Goal: Check status: Check status

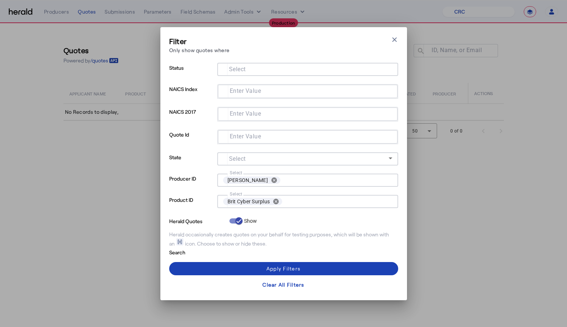
select select "pfm_h3db_crc"
select select "**********"
click at [275, 179] on button "cancel" at bounding box center [274, 180] width 12 height 7
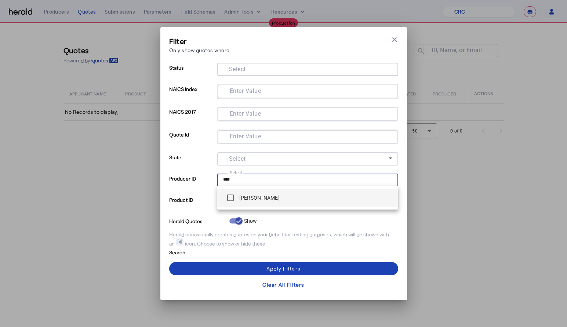
type input "****"
click at [264, 201] on label "[PERSON_NAME]" at bounding box center [259, 197] width 42 height 7
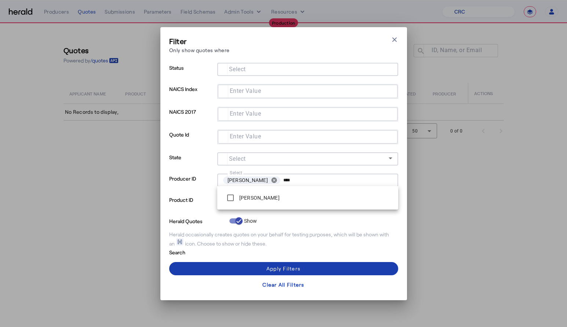
click at [267, 262] on span at bounding box center [283, 269] width 229 height 18
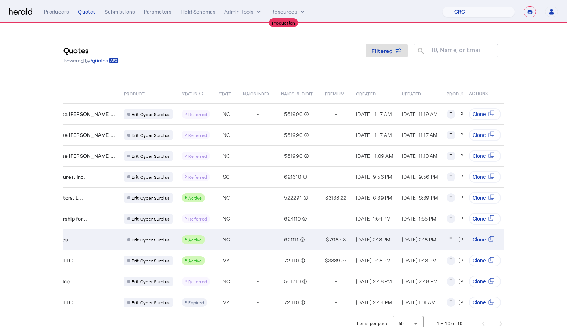
scroll to position [0, 105]
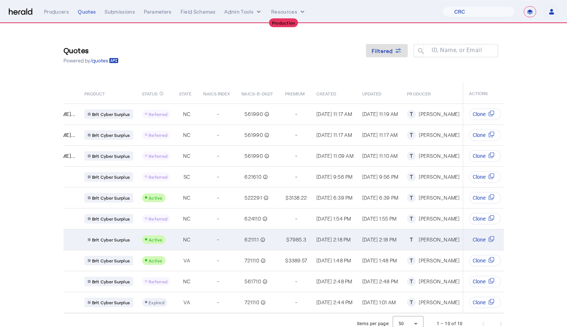
click at [285, 238] on div "$ 7985.3" at bounding box center [296, 239] width 23 height 7
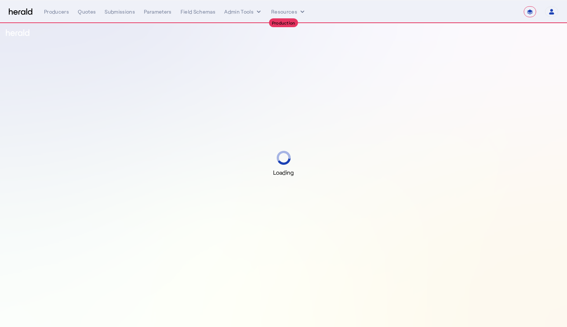
select select "**********"
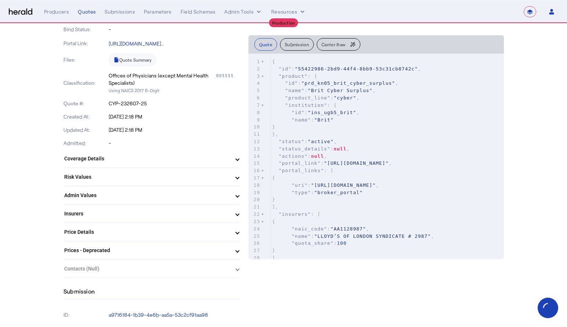
scroll to position [142, 0]
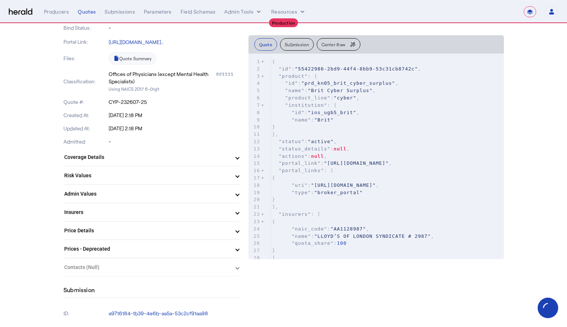
click at [176, 200] on mat-expansion-panel-header "Admin Values" at bounding box center [151, 194] width 176 height 18
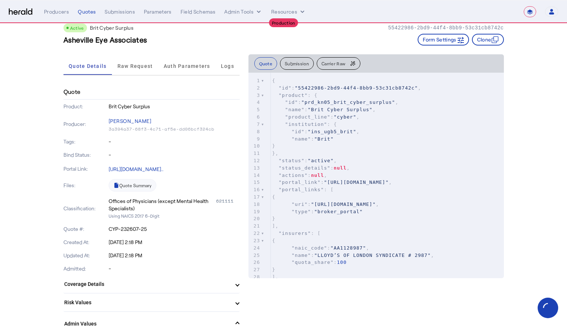
scroll to position [14, 0]
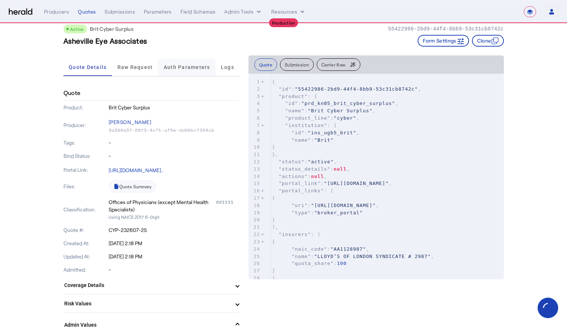
click at [192, 65] on span "Auth Parameters" at bounding box center [187, 67] width 47 height 5
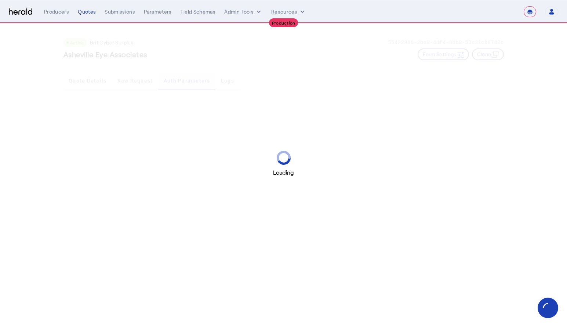
scroll to position [0, 0]
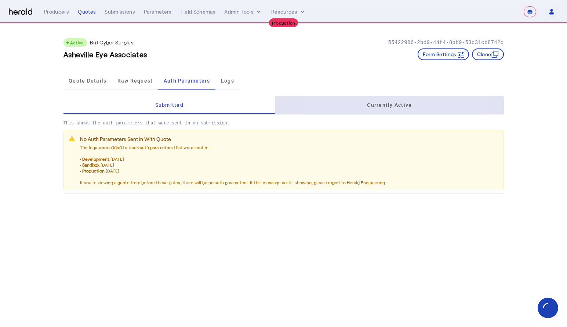
click at [356, 109] on div "Currently Active" at bounding box center [389, 105] width 228 height 18
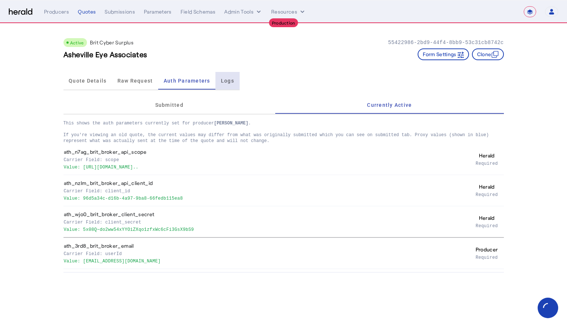
click at [217, 81] on div "Logs" at bounding box center [227, 81] width 24 height 18
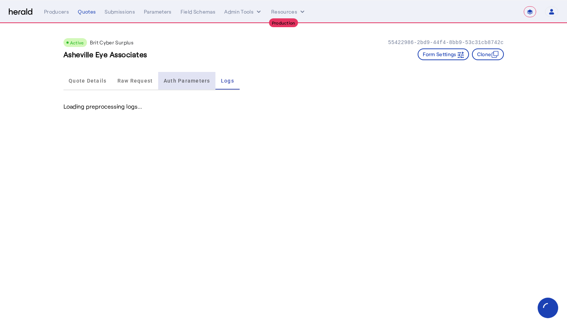
click at [171, 83] on span "Auth Parameters" at bounding box center [187, 81] width 47 height 18
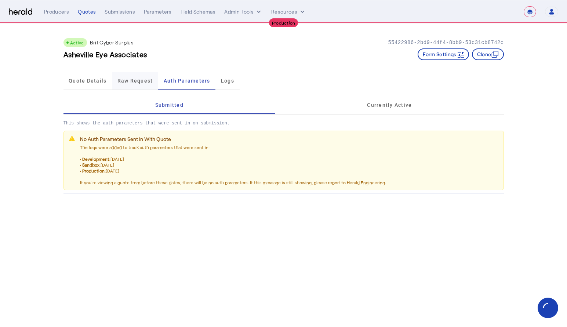
click at [141, 78] on span "Raw Request" at bounding box center [135, 80] width 36 height 5
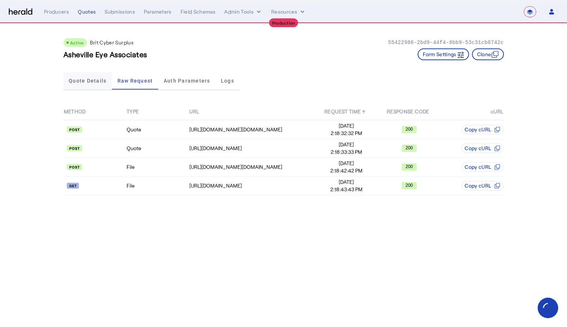
click at [93, 84] on span "Quote Details" at bounding box center [88, 81] width 38 height 18
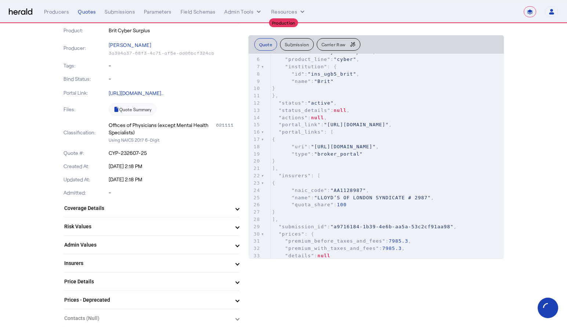
scroll to position [91, 0]
click at [193, 237] on mat-expansion-panel-header "Admin Values" at bounding box center [151, 244] width 176 height 18
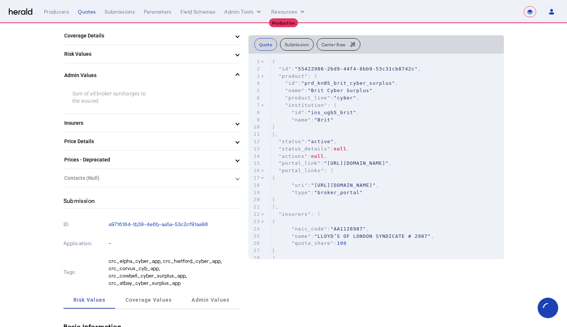
scroll to position [268, 0]
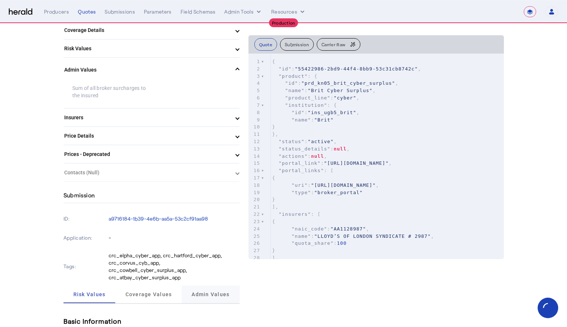
click at [220, 292] on span "Admin Values" at bounding box center [210, 294] width 38 height 5
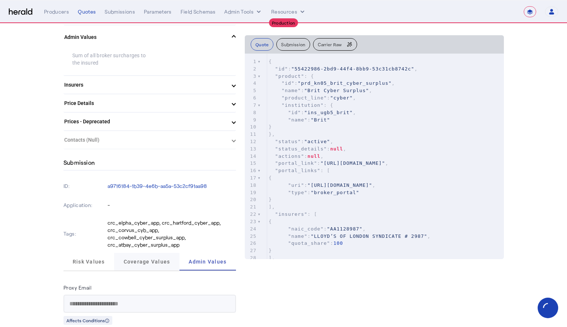
scroll to position [303, 0]
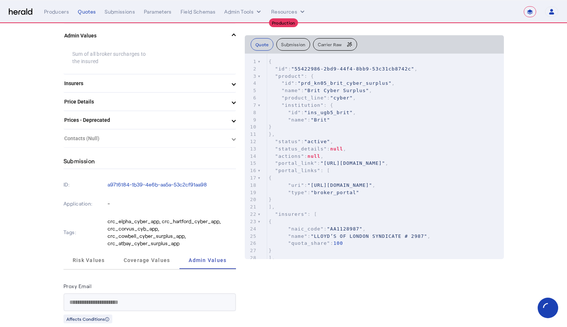
click at [325, 44] on span "Carrier Raw" at bounding box center [330, 44] width 24 height 4
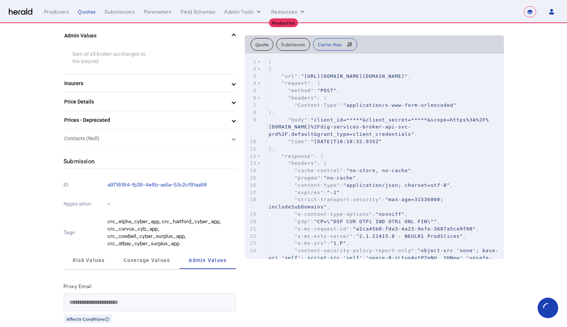
click at [317, 87] on pre ""request" : {" at bounding box center [385, 83] width 237 height 7
type input "*********"
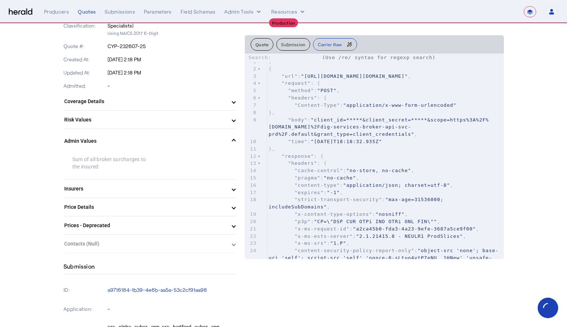
scroll to position [232, 0]
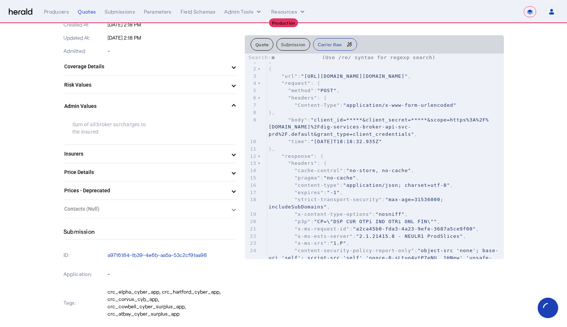
type input "*"
click at [320, 42] on span "Carrier Raw" at bounding box center [330, 44] width 24 height 4
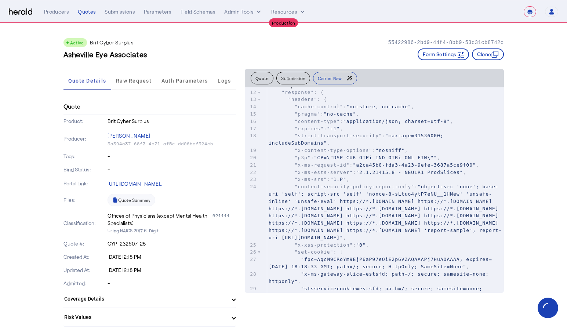
scroll to position [92, 0]
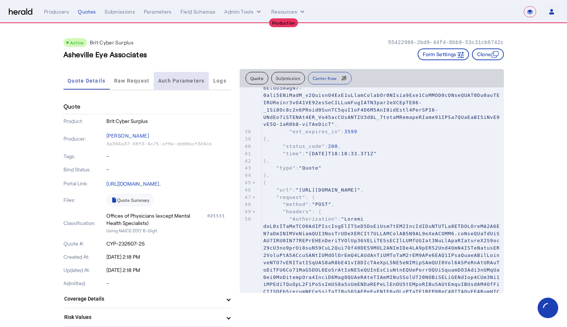
click at [207, 81] on div "Auth Parameters" at bounding box center [181, 81] width 55 height 18
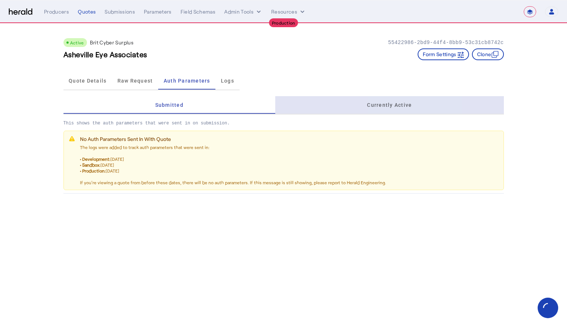
click at [399, 103] on span "Currently Active" at bounding box center [389, 104] width 45 height 5
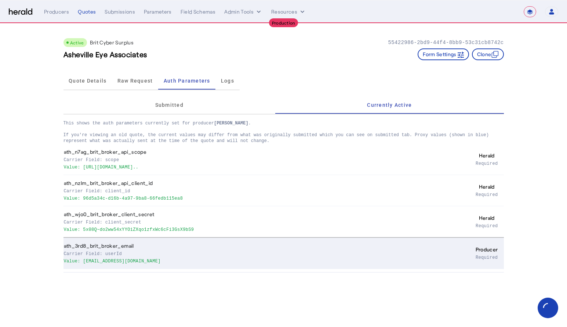
click at [129, 261] on p "Value: [EMAIL_ADDRESS][DOMAIN_NAME]" at bounding box center [239, 260] width 350 height 7
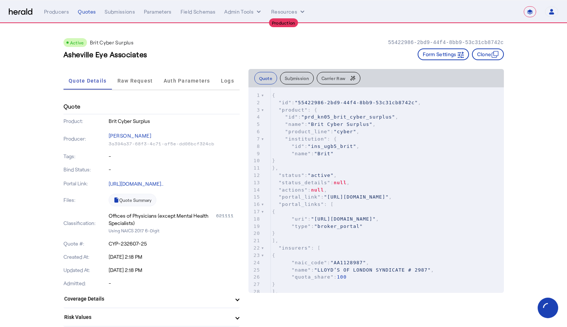
click at [336, 79] on span "Carrier Raw" at bounding box center [333, 78] width 24 height 4
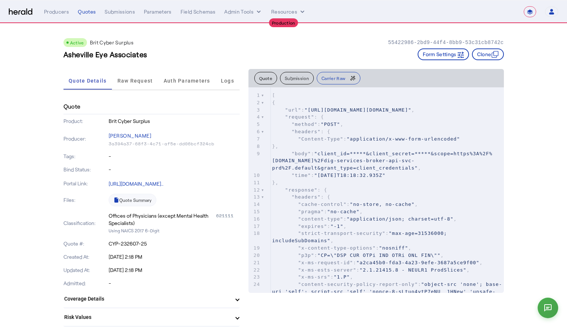
click at [268, 77] on button "Quote" at bounding box center [265, 78] width 23 height 12
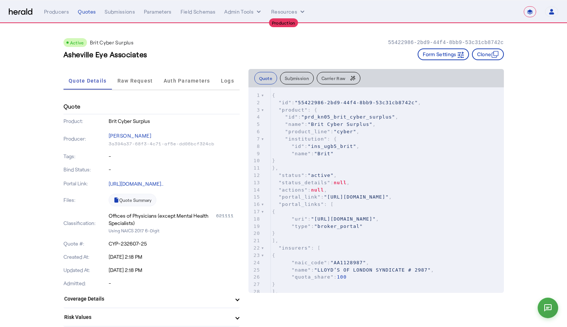
click at [339, 81] on button "Carrier Raw" at bounding box center [339, 78] width 44 height 12
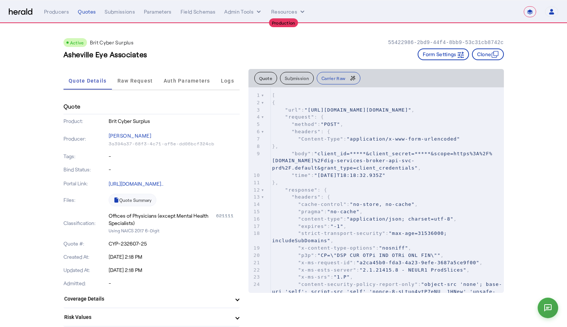
click at [327, 114] on pre ""url" : "[URL][DOMAIN_NAME][DOMAIN_NAME]" ," at bounding box center [387, 109] width 233 height 7
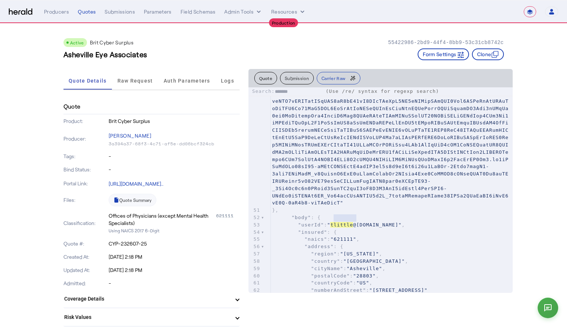
type input "*******"
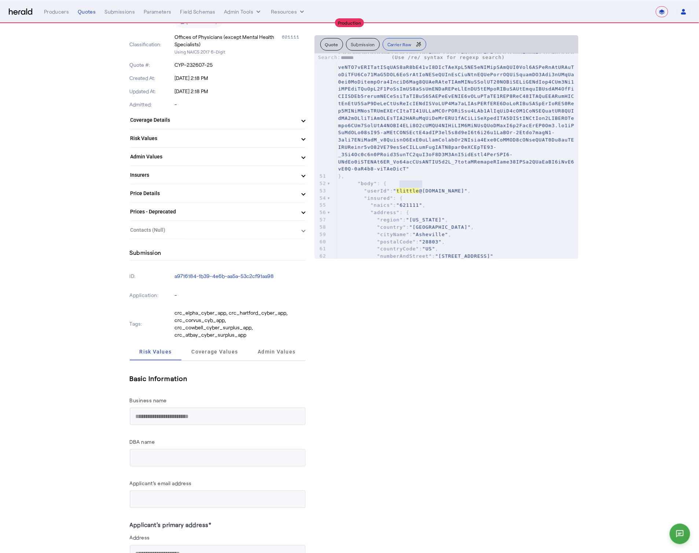
scroll to position [188, 0]
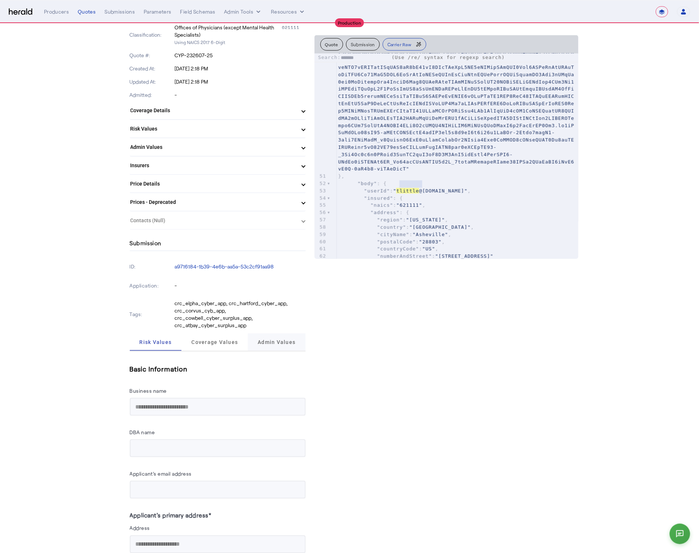
type textarea "*******"
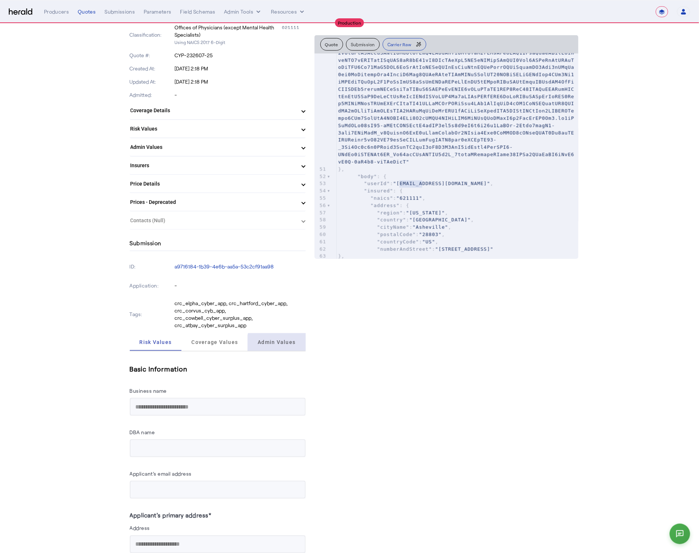
click at [285, 326] on span "Admin Values" at bounding box center [277, 342] width 38 height 18
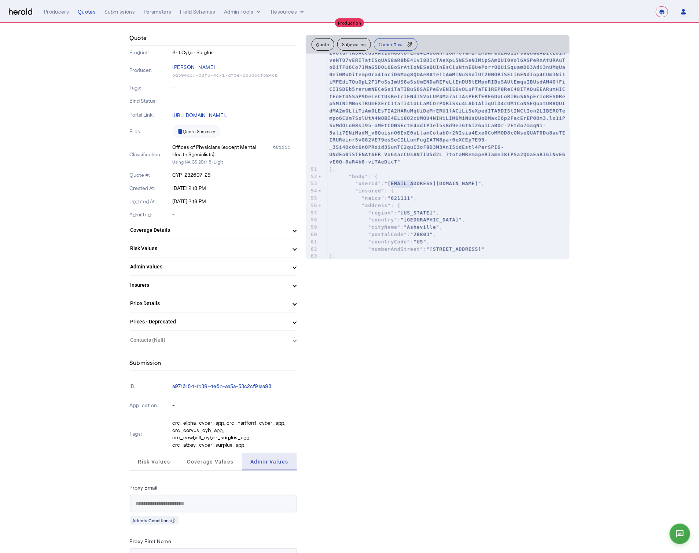
scroll to position [67, 0]
click at [481, 180] on pre ""body" : {" at bounding box center [449, 176] width 242 height 7
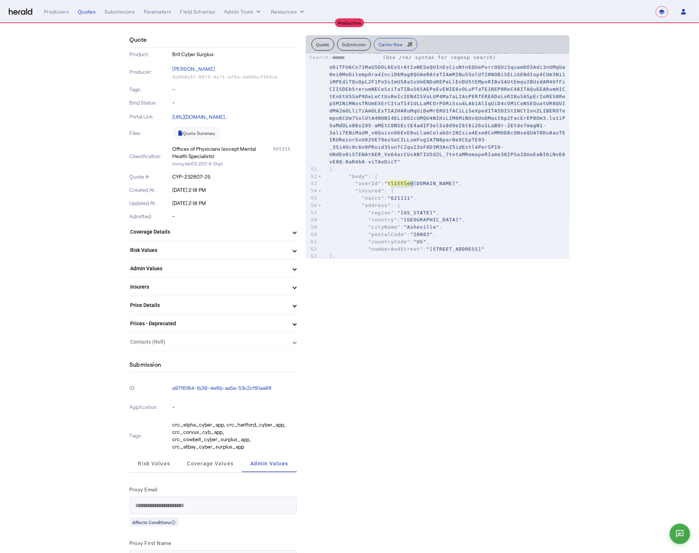
type input "*******"
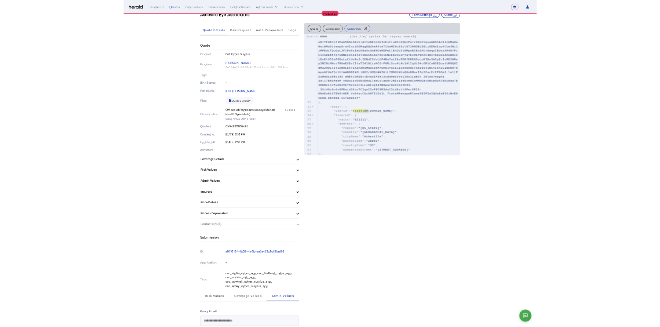
scroll to position [0, 0]
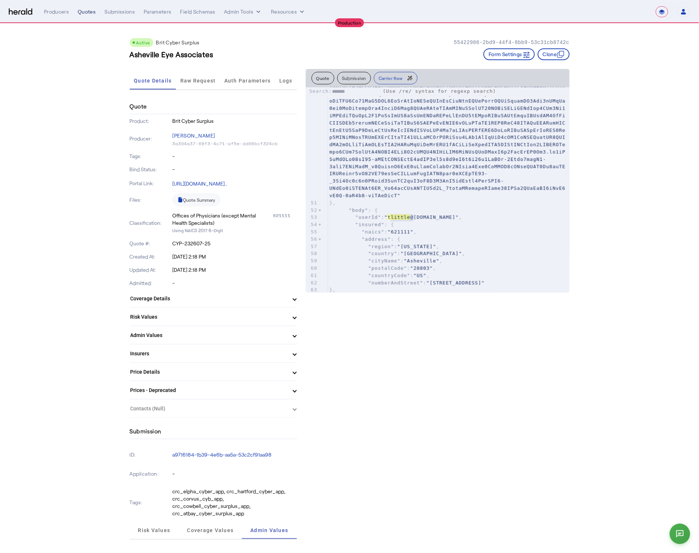
type textarea "*******"
click at [88, 11] on div "Quotes" at bounding box center [87, 11] width 18 height 7
